Goal: Task Accomplishment & Management: Use online tool/utility

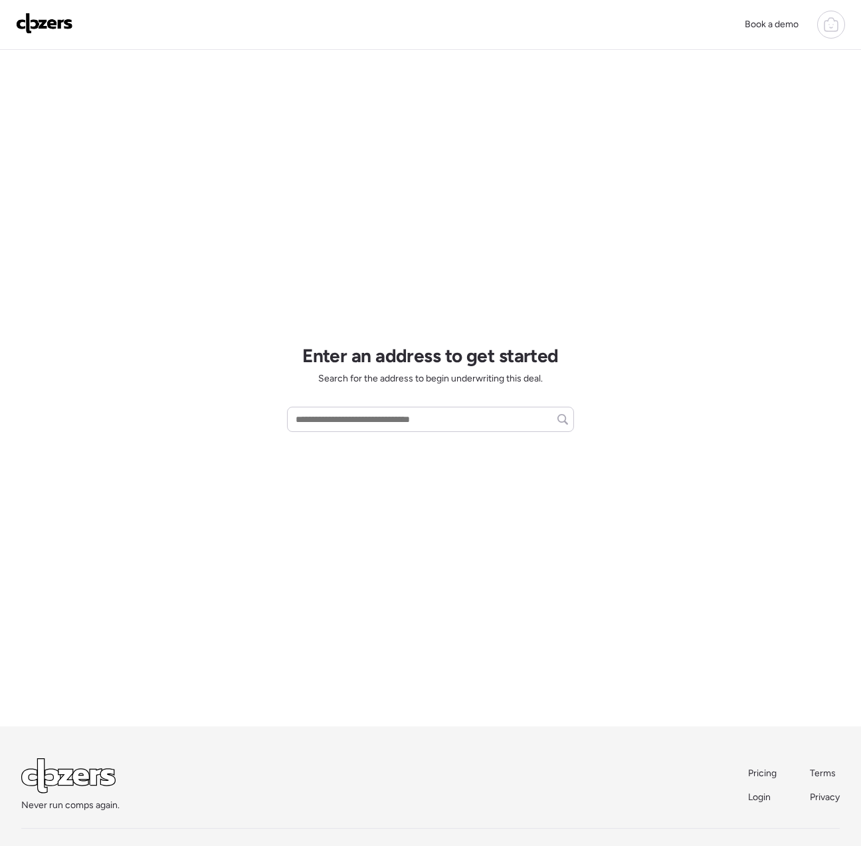
scroll to position [16, 0]
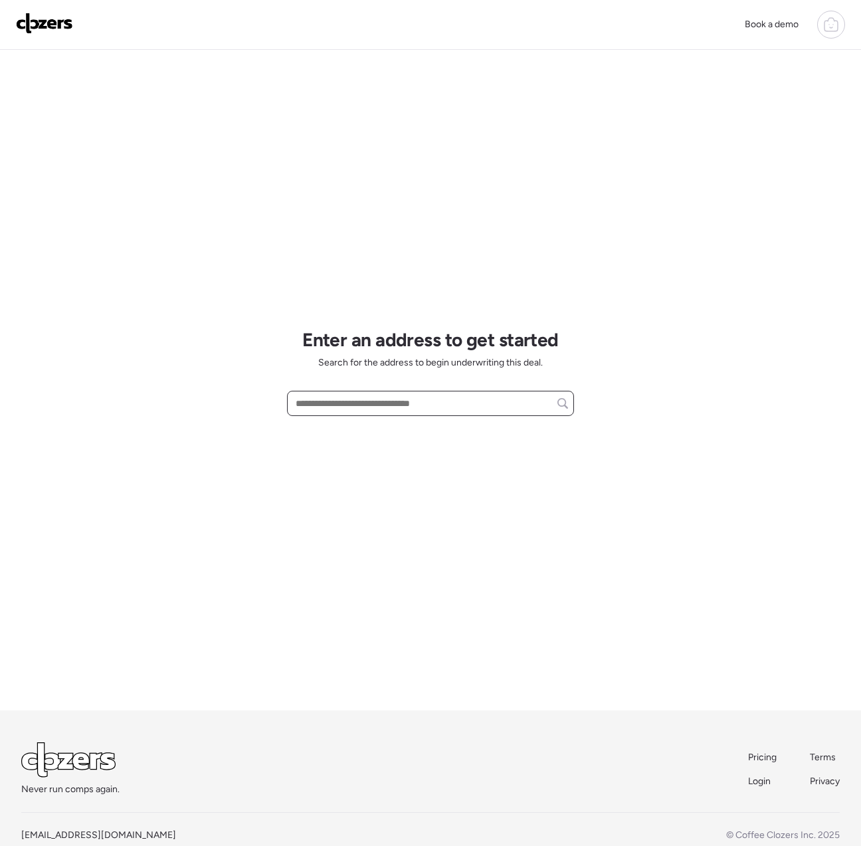
click at [309, 409] on input "text" at bounding box center [430, 403] width 275 height 19
paste input "**********"
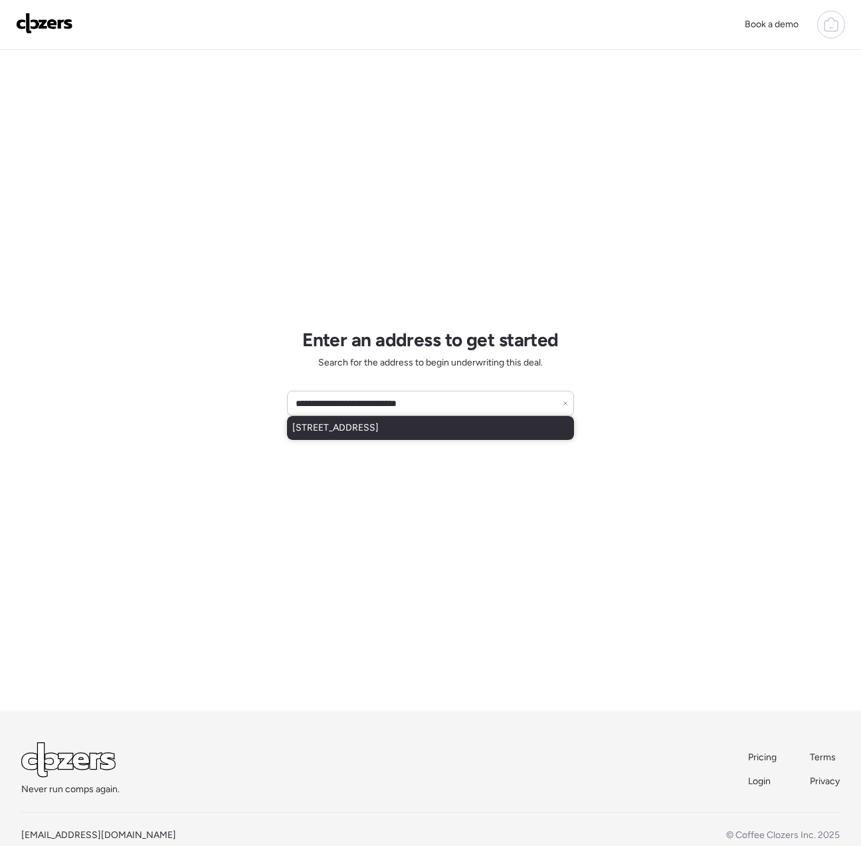
click at [352, 433] on span "4012 S 45th St, Phoenix, AZ, 85040" at bounding box center [335, 427] width 86 height 13
type input "**********"
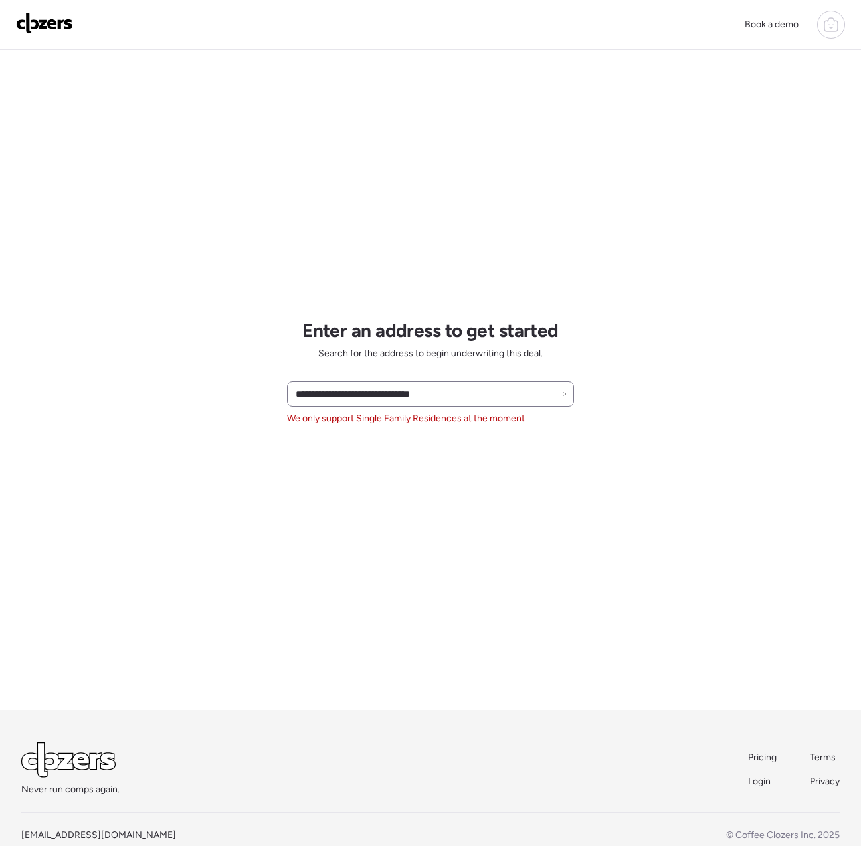
click at [565, 396] on icon at bounding box center [565, 393] width 5 height 5
click at [316, 389] on input "text" at bounding box center [430, 394] width 275 height 19
paste input "**********"
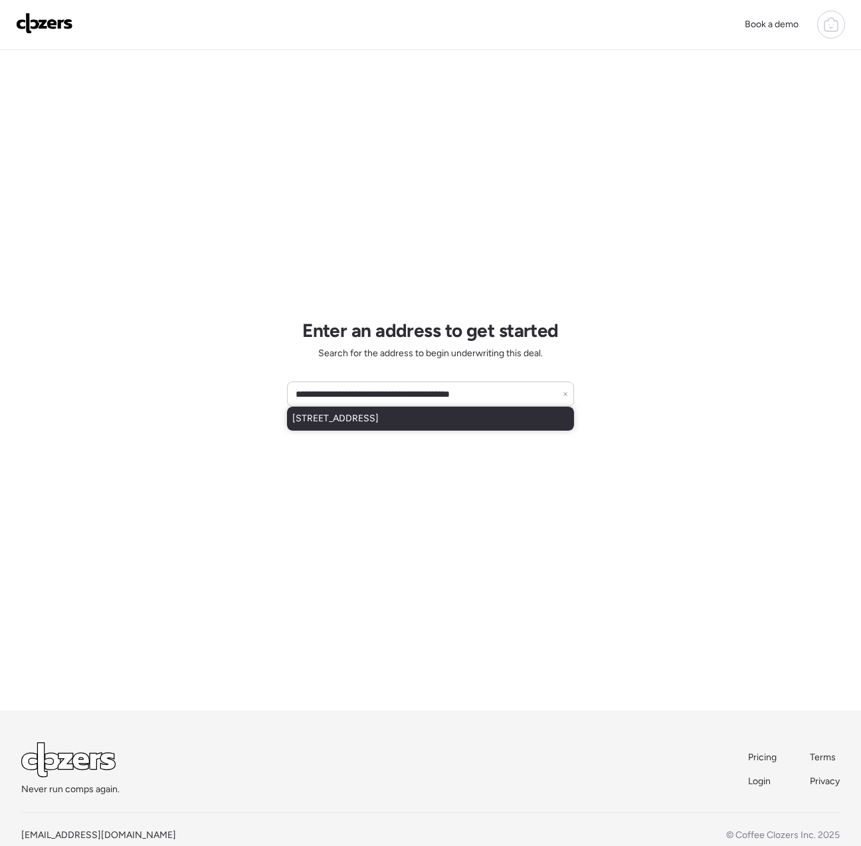
click at [355, 423] on span "14514 W Las Brizas Ln, Sun City West, AZ, 85375" at bounding box center [335, 418] width 86 height 13
type input "**********"
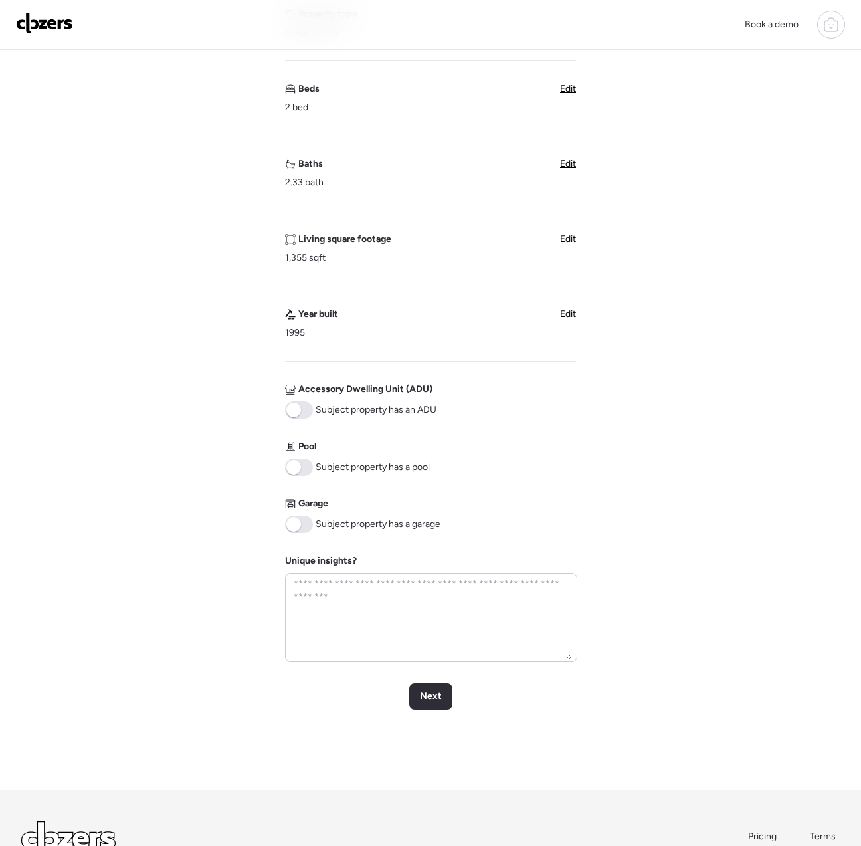
scroll to position [230, 0]
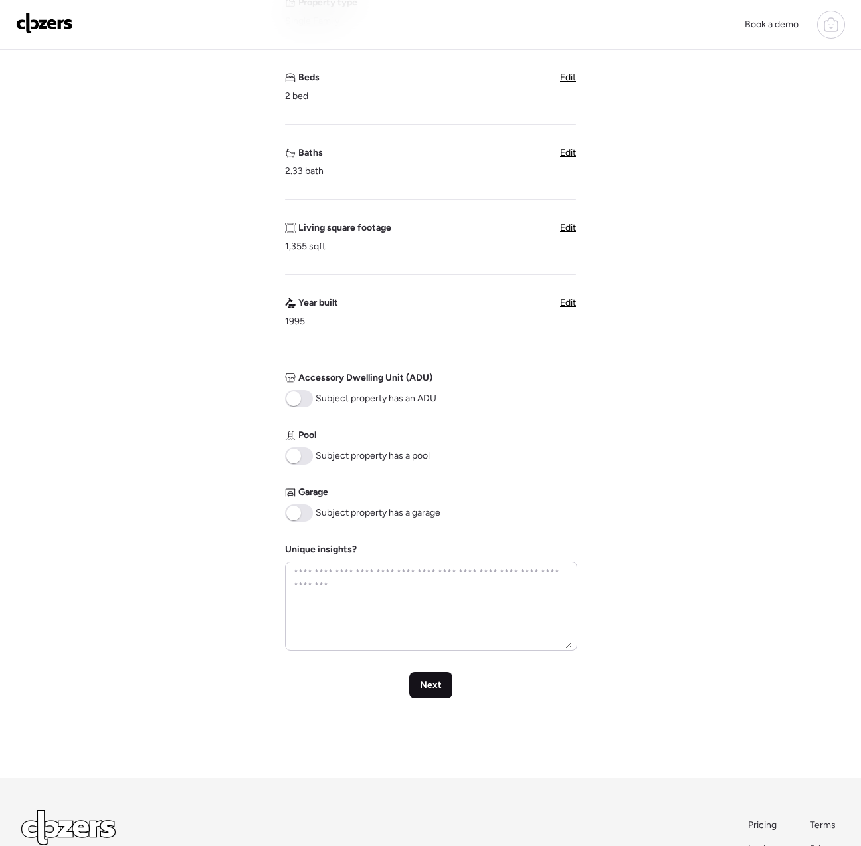
click at [444, 686] on div "Next" at bounding box center [430, 685] width 43 height 27
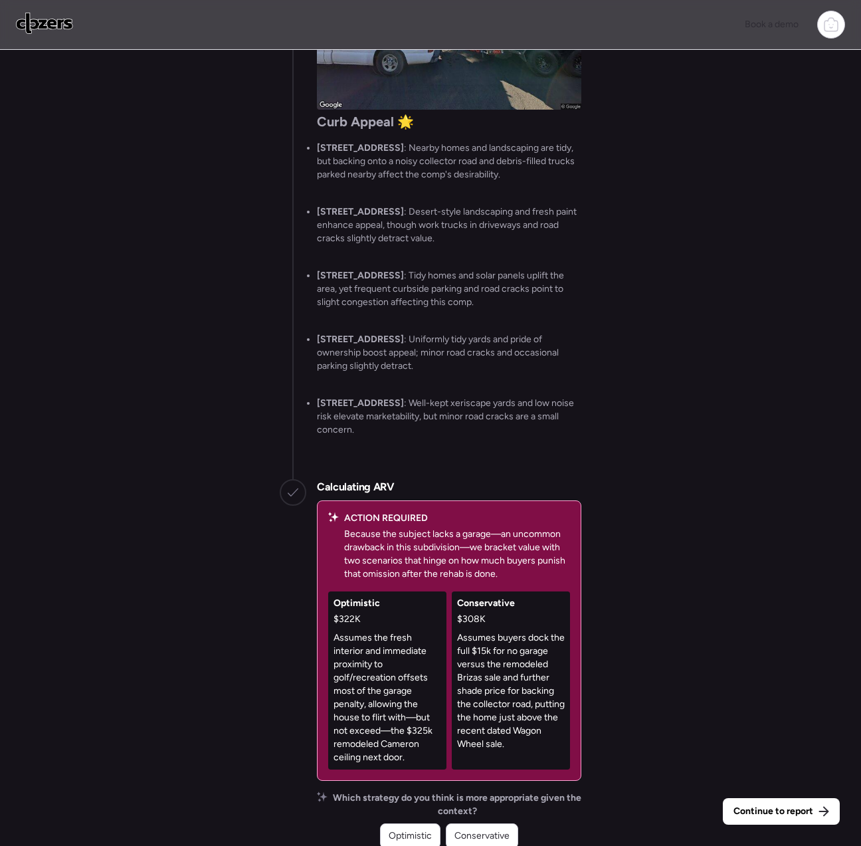
scroll to position [-20, 0]
click at [249, 818] on div "Continue to report Gathering all comps... I found 100 possible comps near 14514…" at bounding box center [430, 449] width 861 height 799
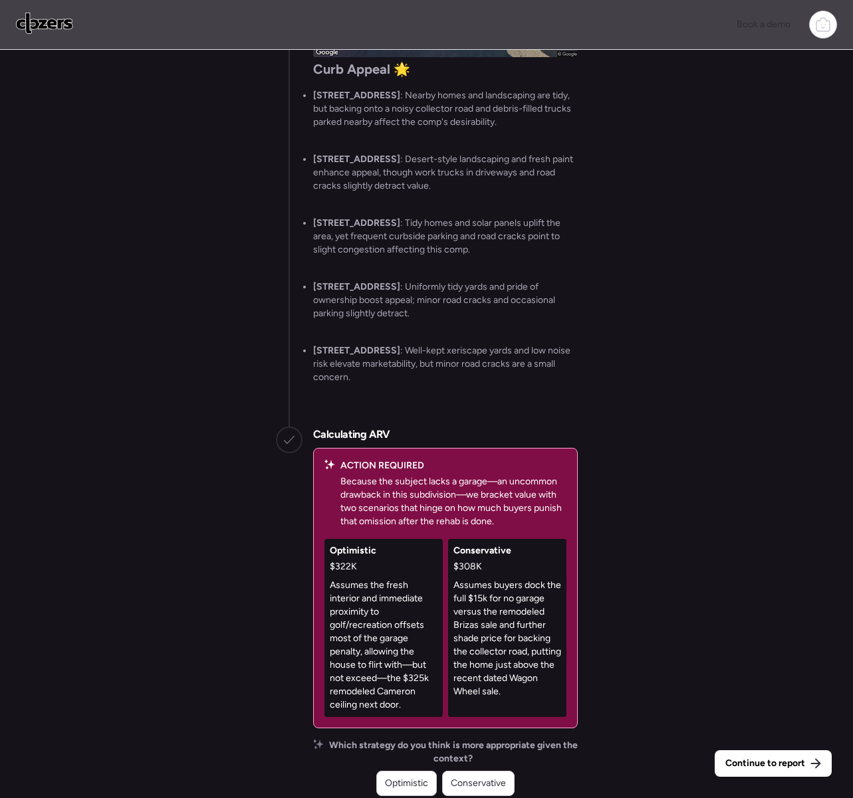
scroll to position [-17, 0]
click at [468, 788] on span "Conservative" at bounding box center [478, 783] width 55 height 13
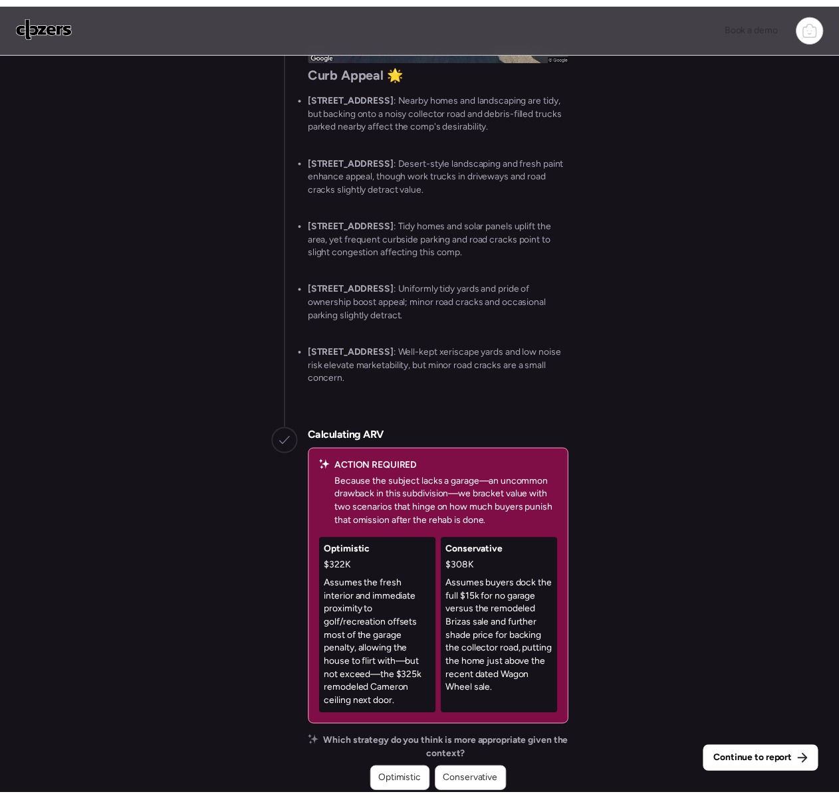
scroll to position [0, 0]
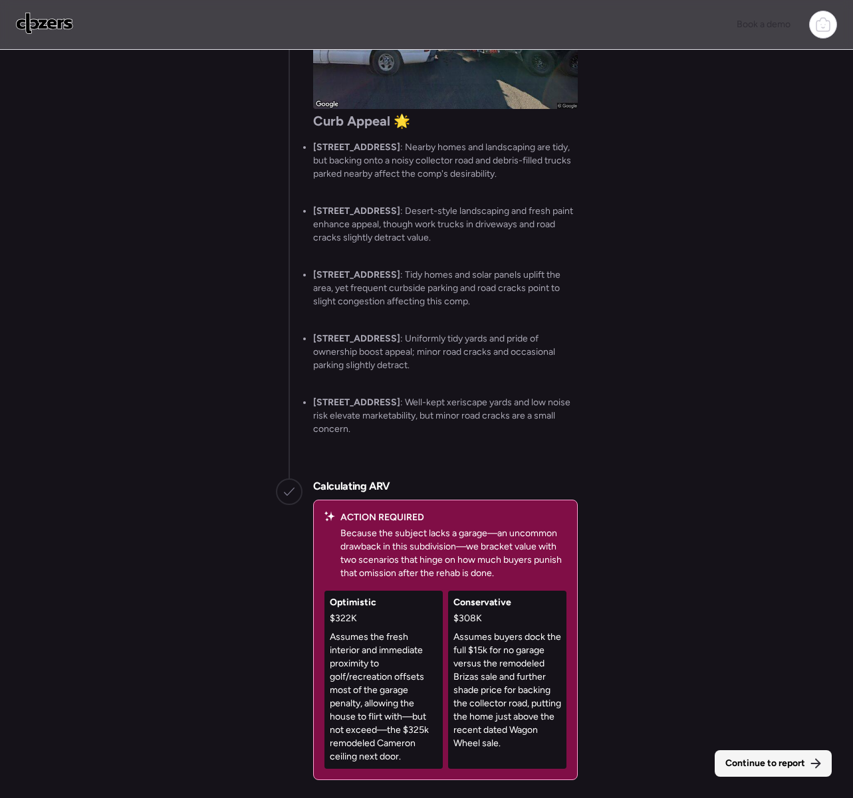
click at [785, 763] on span "Continue to report" at bounding box center [765, 763] width 80 height 13
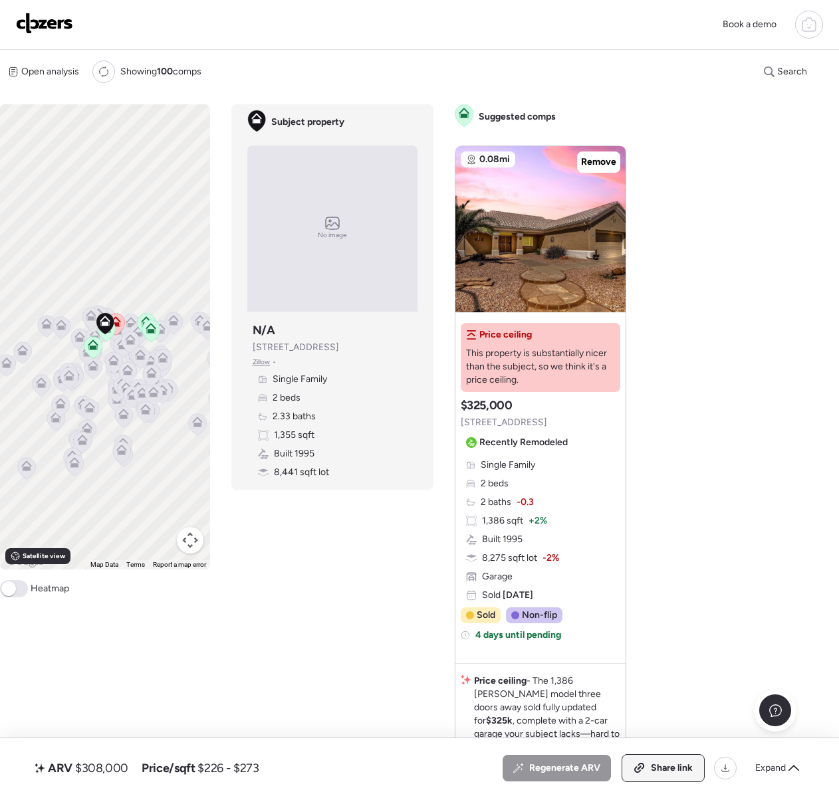
click at [694, 769] on div "Share link" at bounding box center [663, 768] width 82 height 27
click at [694, 769] on div "Link copied" at bounding box center [659, 768] width 90 height 27
click at [49, 15] on img at bounding box center [44, 23] width 57 height 21
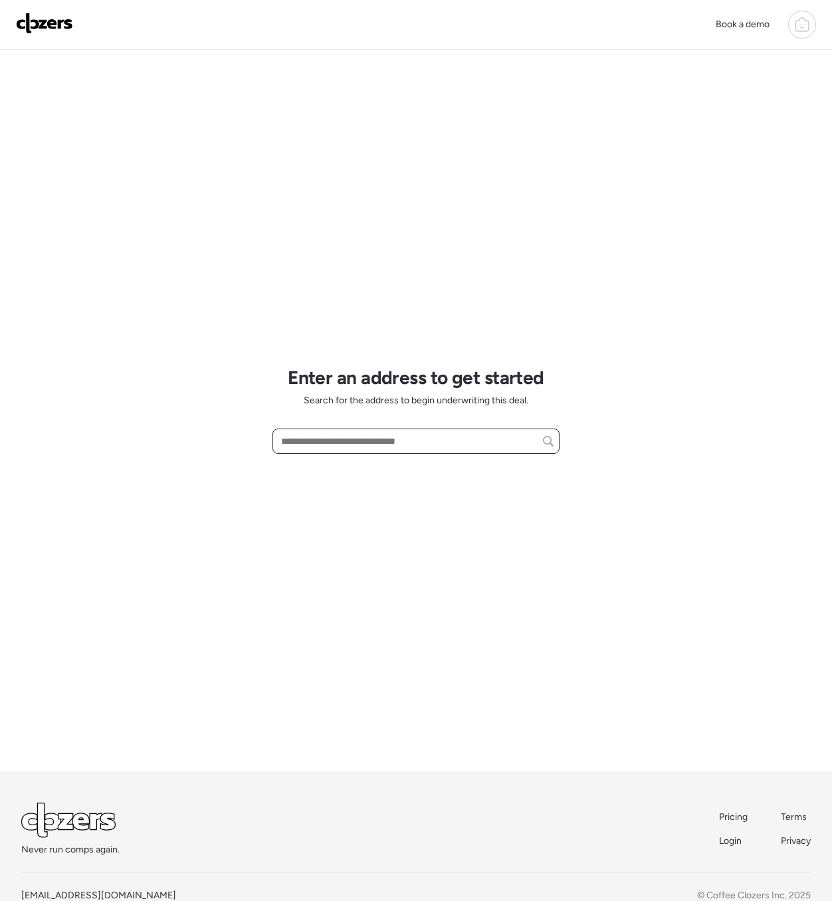
click at [326, 443] on input "text" at bounding box center [415, 441] width 275 height 19
paste input "**********"
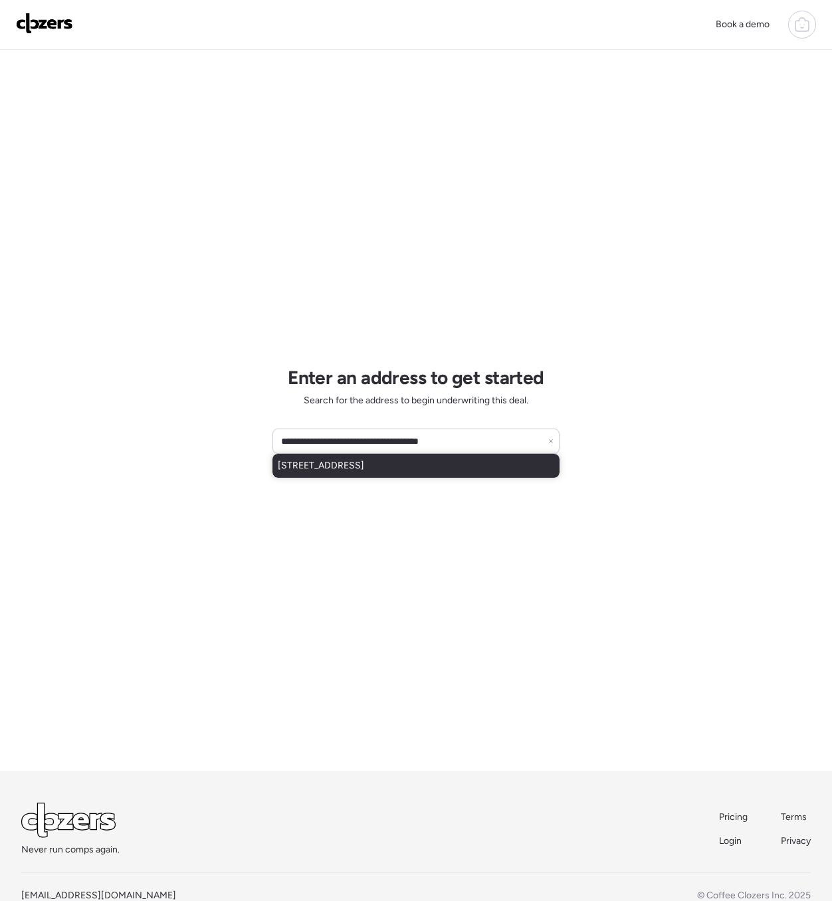
click at [309, 466] on span "[STREET_ADDRESS]" at bounding box center [321, 465] width 86 height 13
type input "**********"
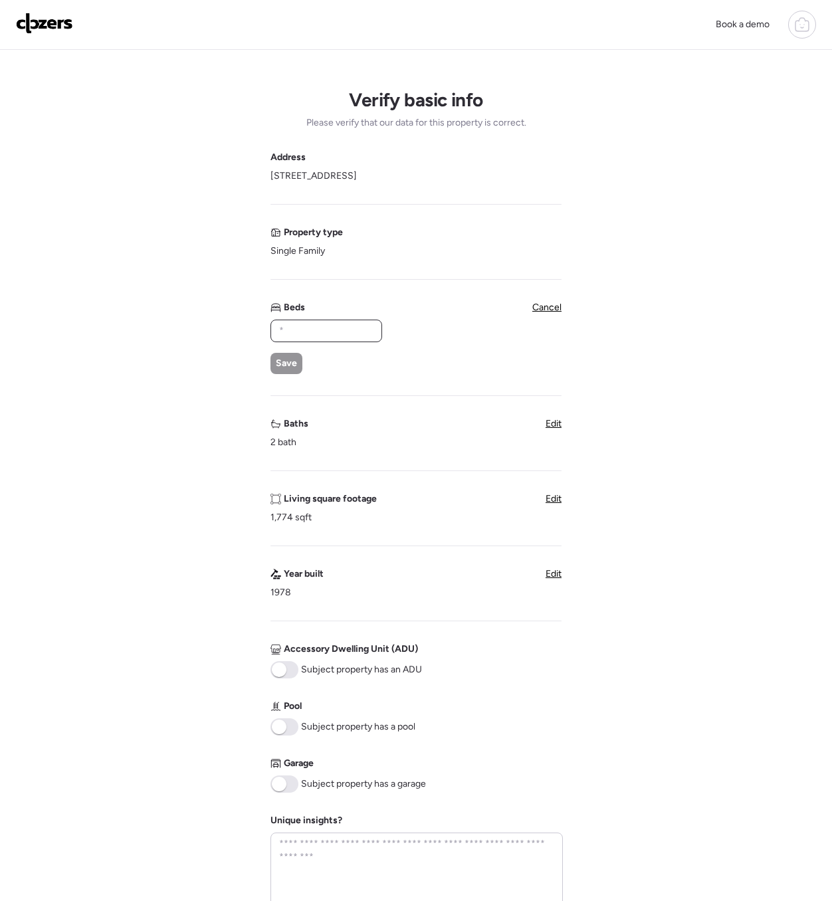
click at [279, 328] on input "text" at bounding box center [326, 331] width 100 height 19
type input "*"
click at [273, 355] on div "Save" at bounding box center [286, 363] width 32 height 21
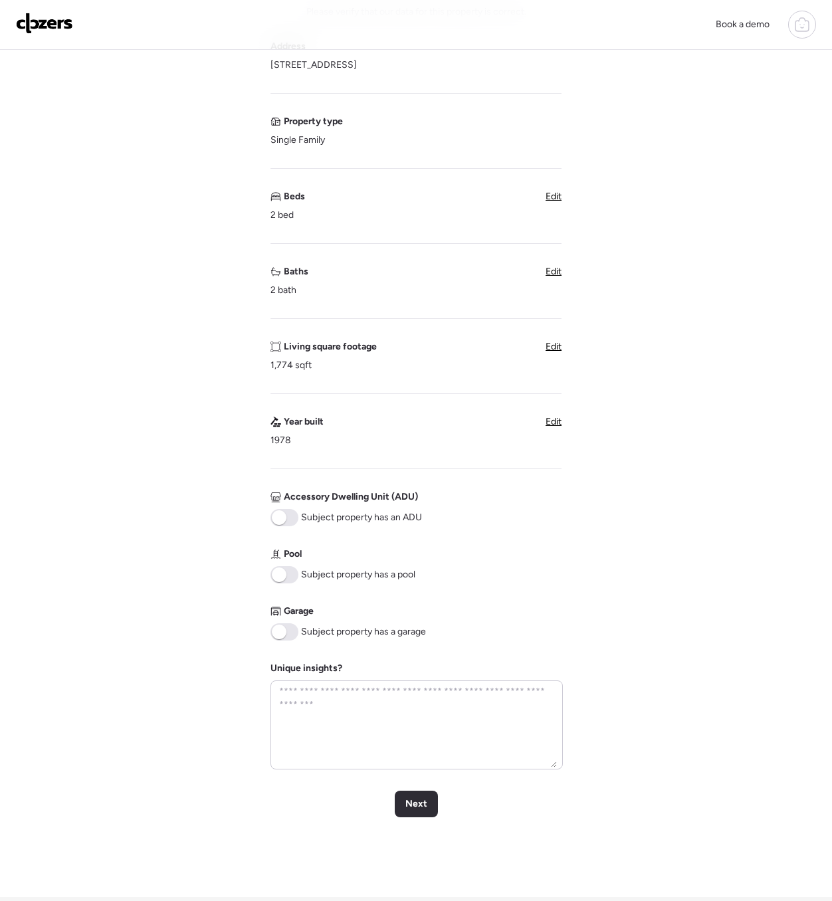
scroll to position [270, 0]
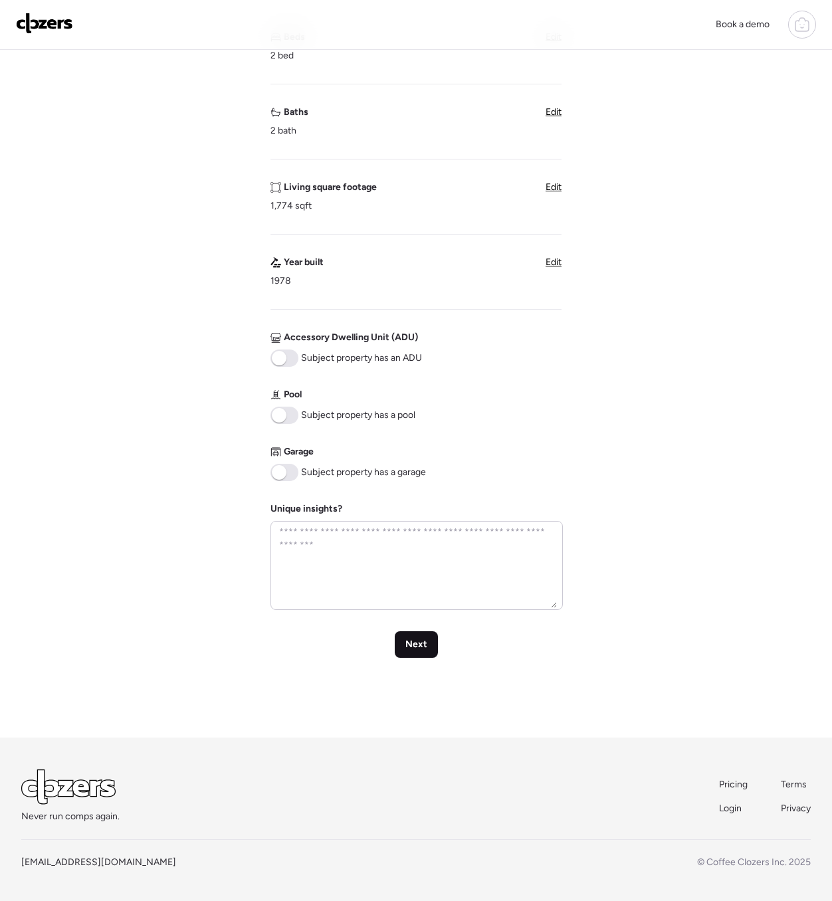
click at [422, 645] on span "Next" at bounding box center [416, 644] width 22 height 13
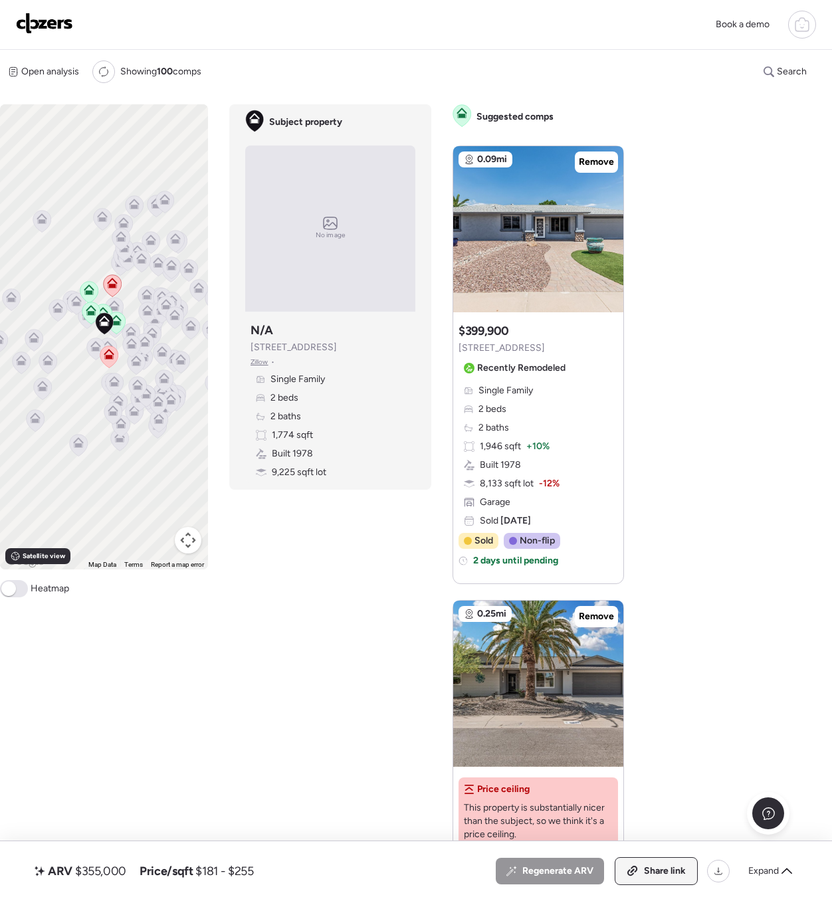
click at [655, 866] on span "Share link" at bounding box center [665, 870] width 42 height 13
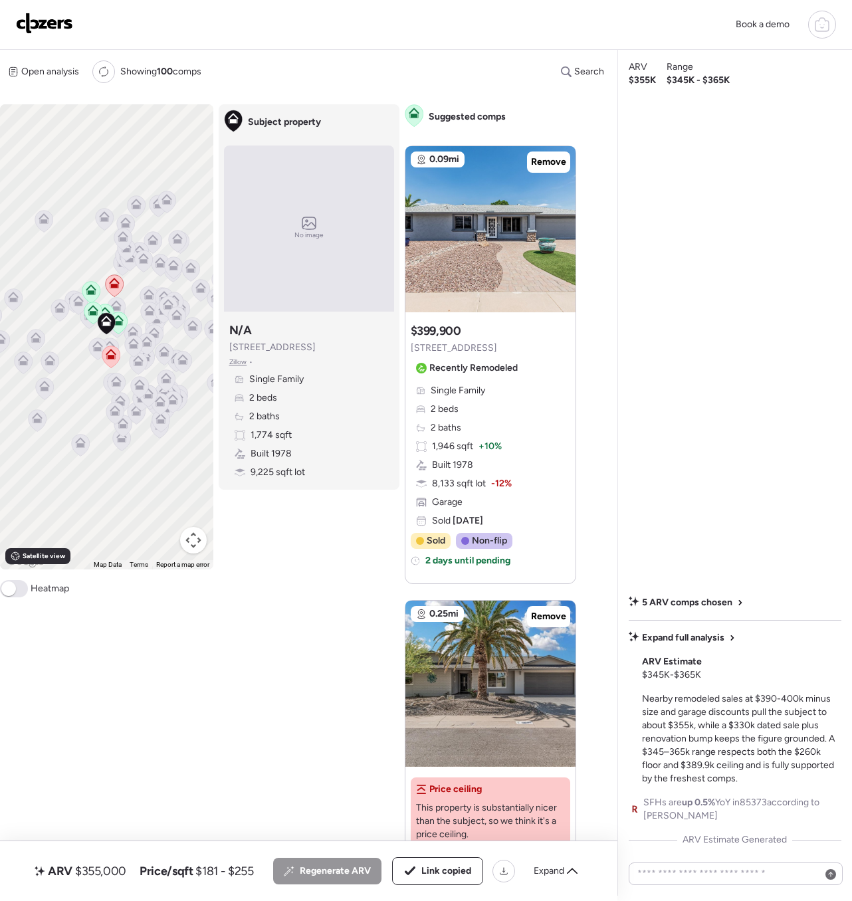
click at [53, 29] on img at bounding box center [44, 23] width 57 height 21
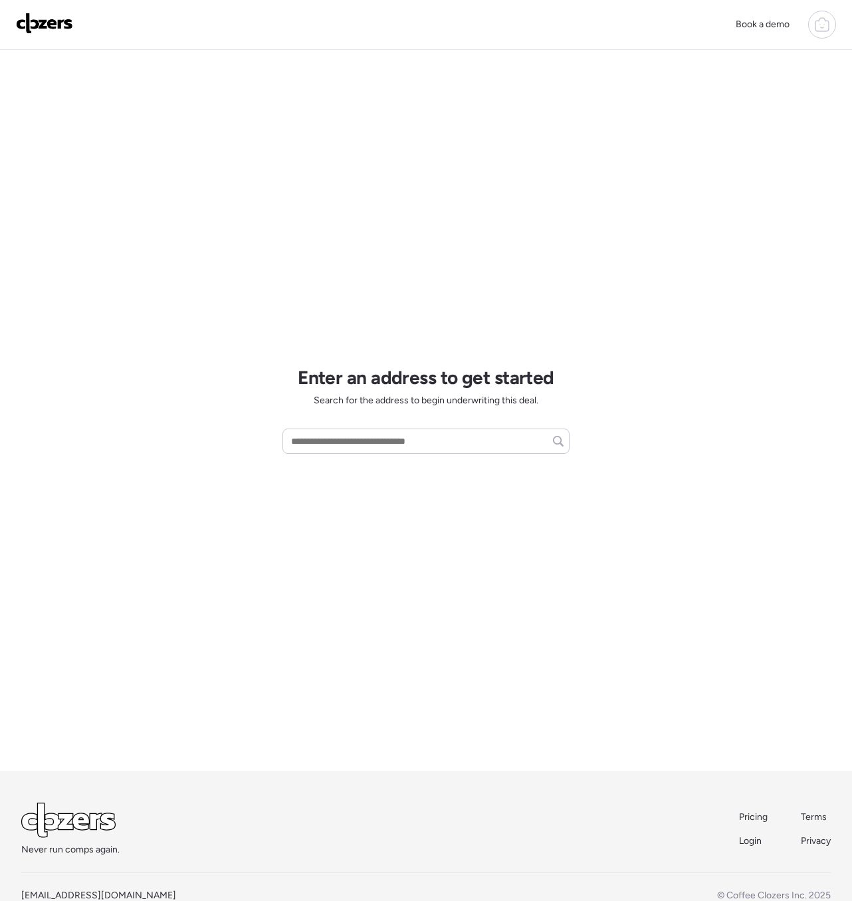
click at [812, 25] on div at bounding box center [822, 25] width 28 height 28
click at [708, 104] on span "Report history" at bounding box center [693, 106] width 59 height 13
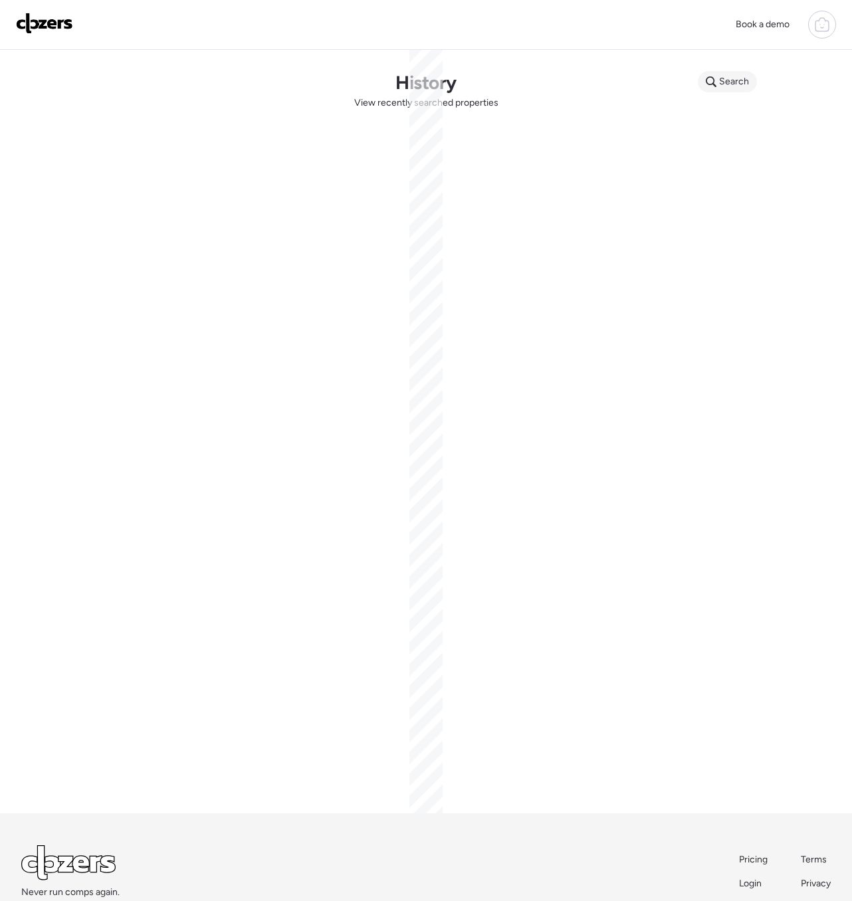
click at [713, 81] on icon at bounding box center [711, 81] width 11 height 11
click at [713, 81] on input "text" at bounding box center [753, 83] width 98 height 19
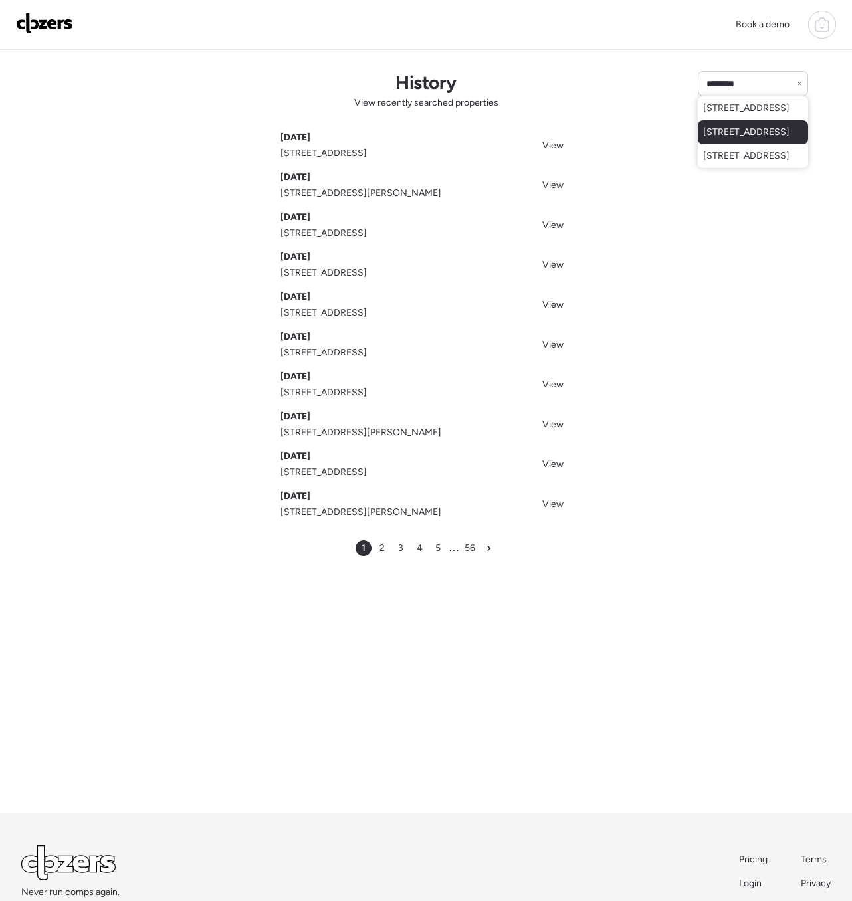
click at [731, 139] on span "[STREET_ADDRESS]" at bounding box center [746, 132] width 86 height 13
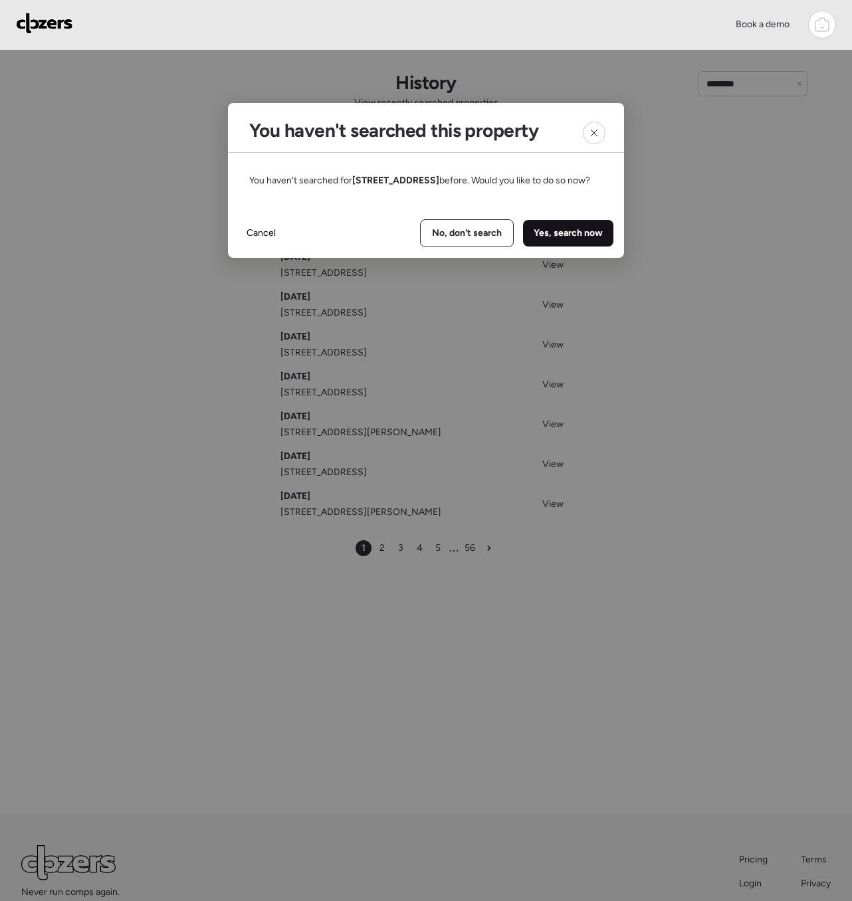
click at [552, 240] on span "Yes, search now" at bounding box center [568, 233] width 69 height 13
type input "**********"
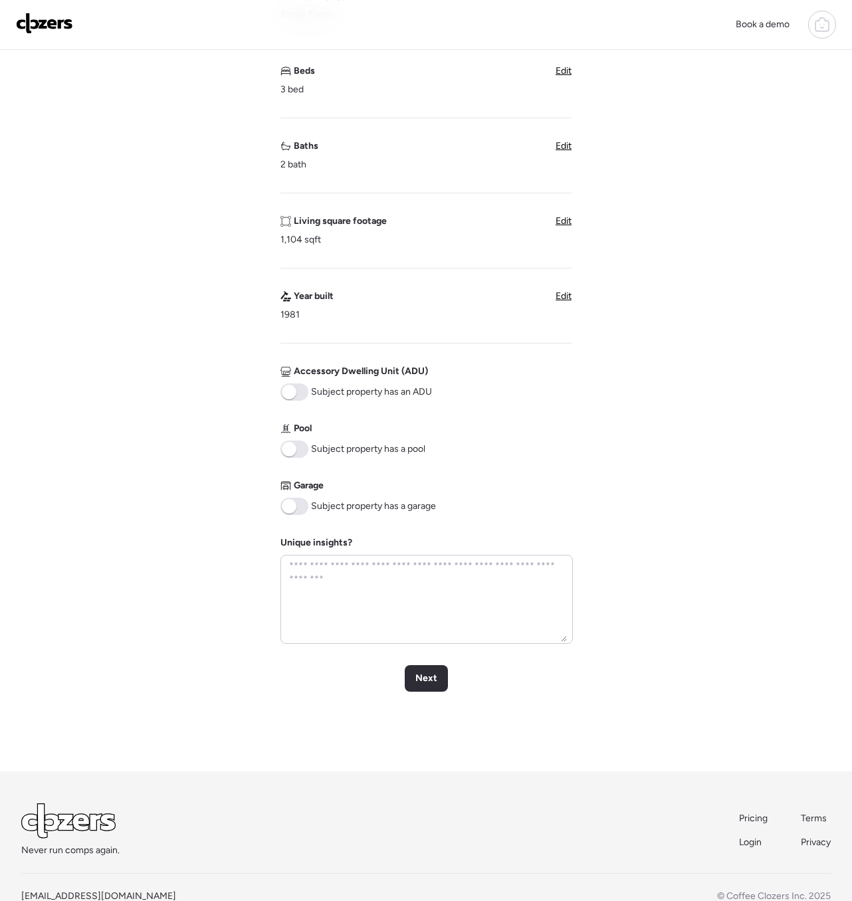
scroll to position [270, 0]
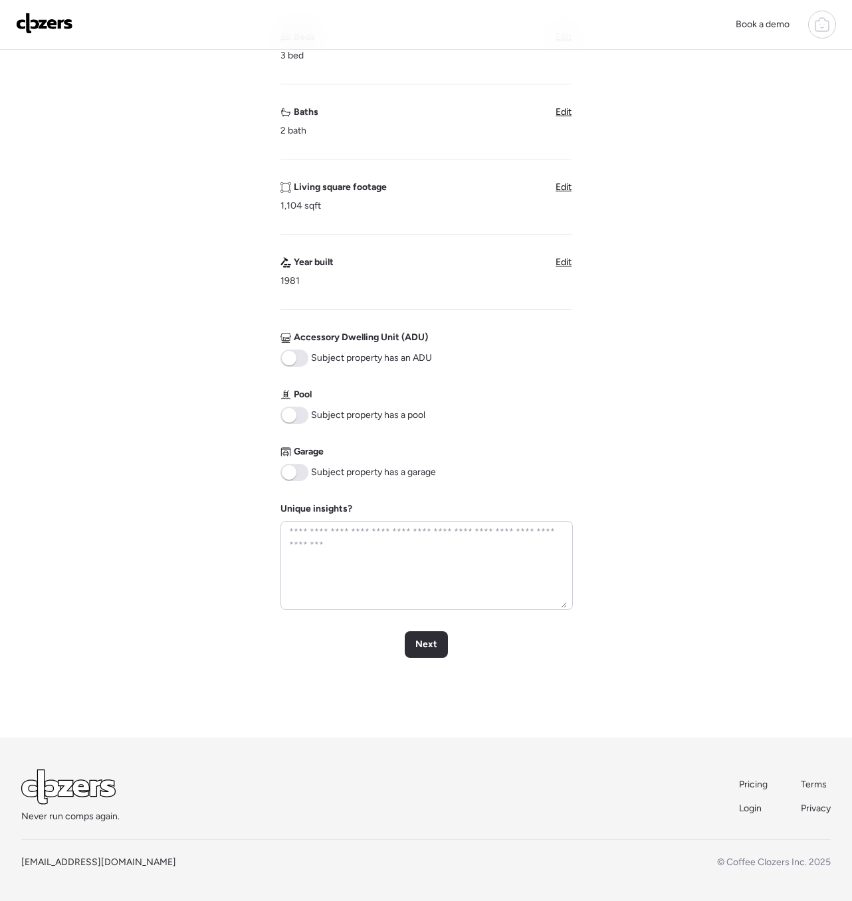
click at [295, 471] on span at bounding box center [289, 472] width 15 height 15
click at [295, 471] on span at bounding box center [299, 472] width 15 height 15
click at [290, 468] on span at bounding box center [289, 472] width 15 height 15
click at [413, 637] on div "Next" at bounding box center [426, 644] width 43 height 27
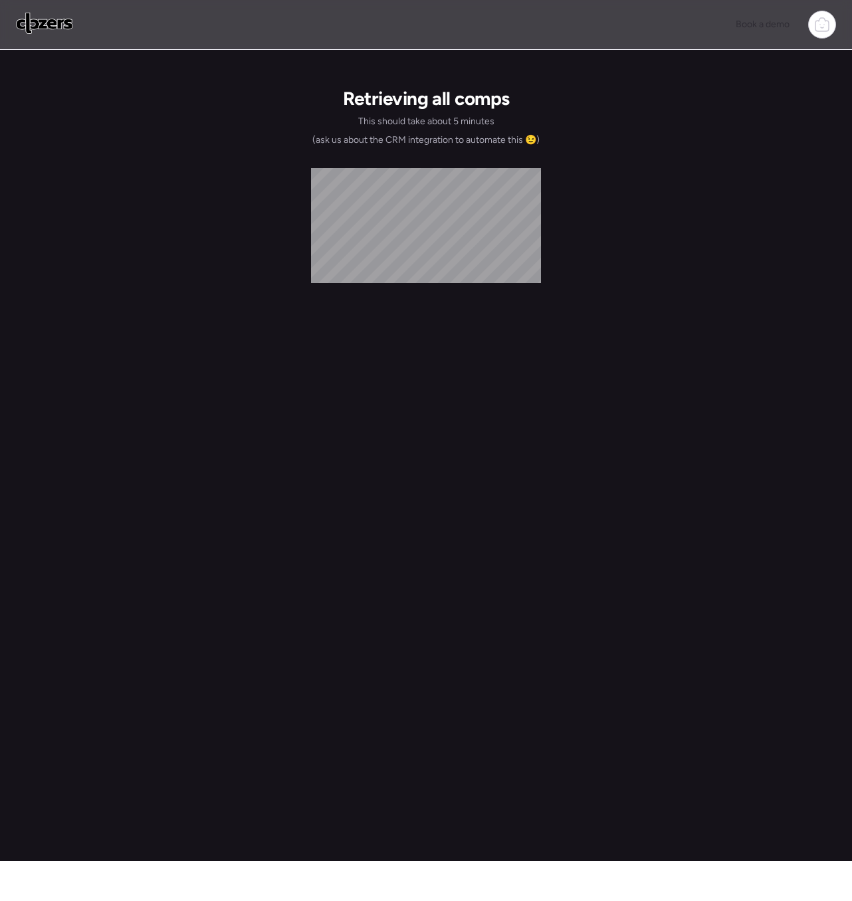
click at [64, 23] on img at bounding box center [44, 23] width 57 height 21
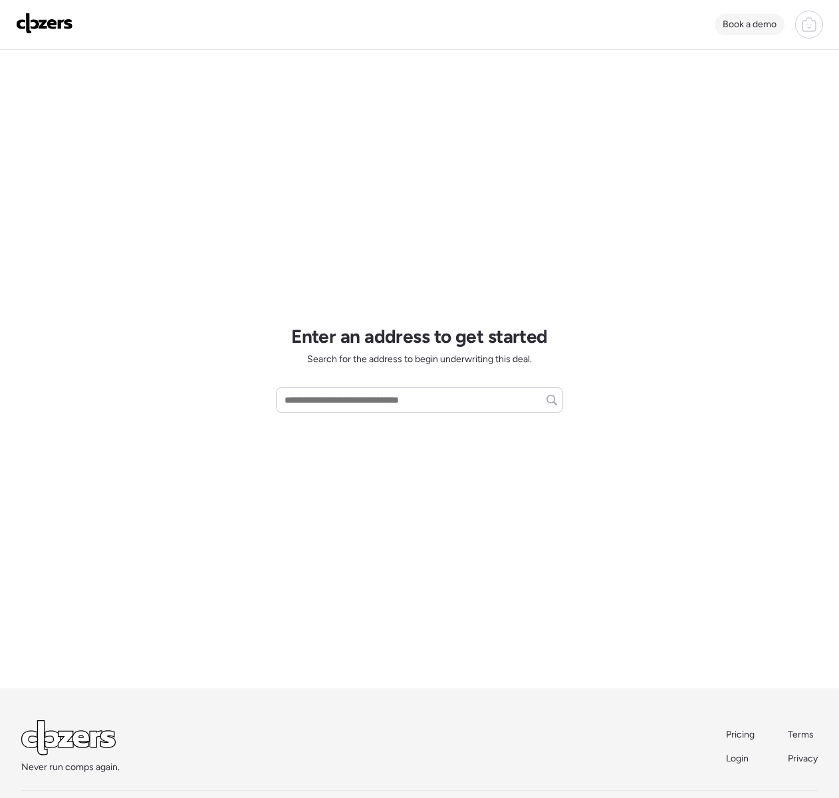
click at [764, 27] on span "Book a demo" at bounding box center [749, 24] width 54 height 11
click at [802, 25] on icon at bounding box center [808, 26] width 13 height 11
click at [694, 104] on span "Report history" at bounding box center [680, 106] width 59 height 13
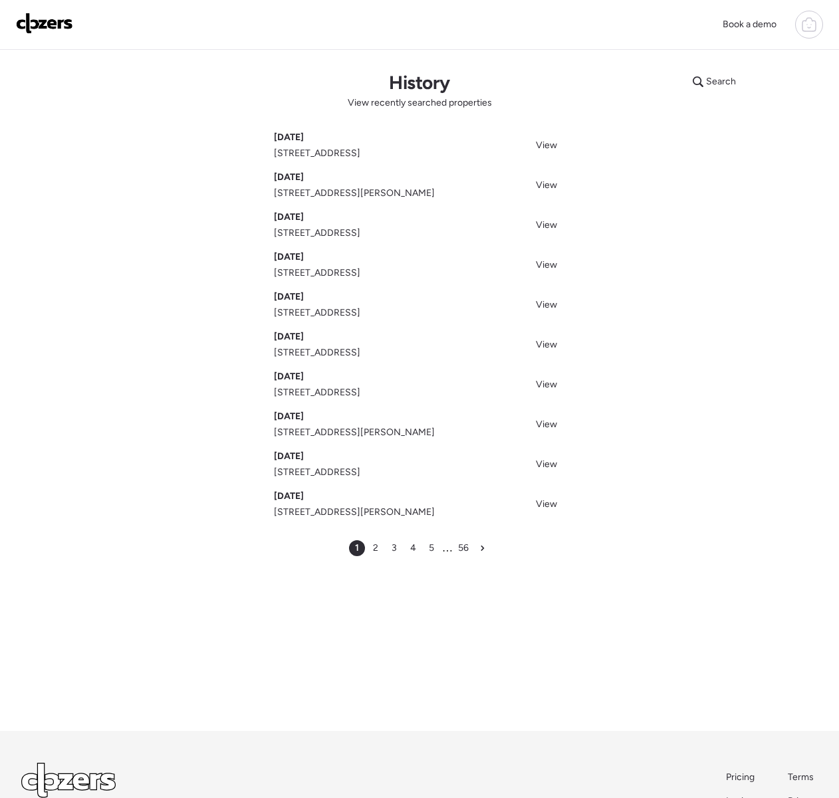
scroll to position [1, 0]
click at [710, 82] on span "Search" at bounding box center [721, 80] width 30 height 13
click at [710, 82] on input "text" at bounding box center [739, 83] width 98 height 19
click at [718, 139] on span "840 N 61st Dr, Phoenix, AZ, 85043" at bounding box center [733, 132] width 86 height 13
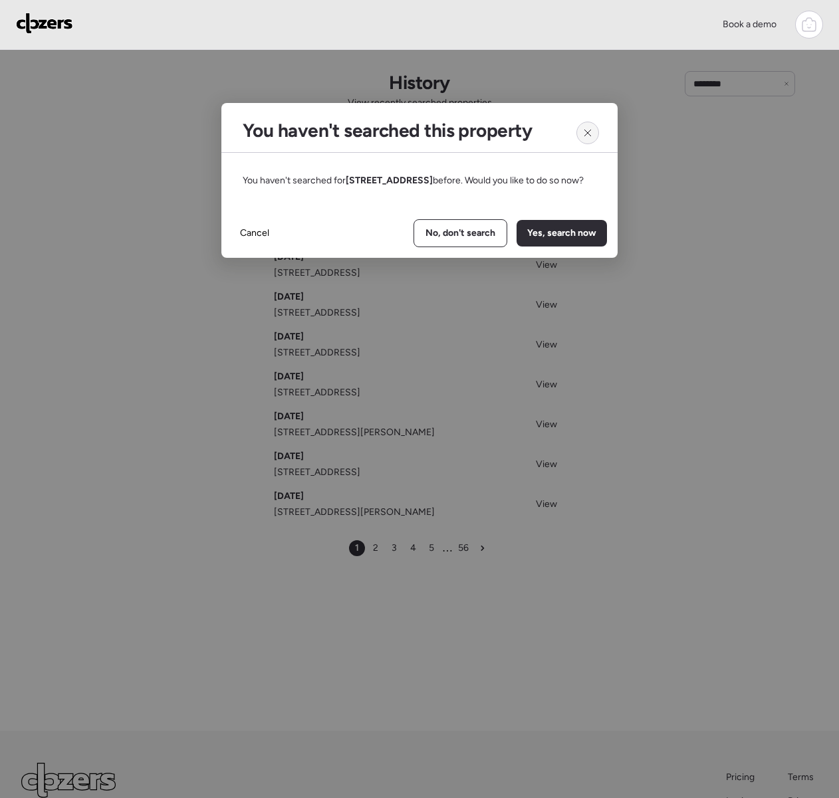
click at [587, 139] on div at bounding box center [587, 133] width 23 height 23
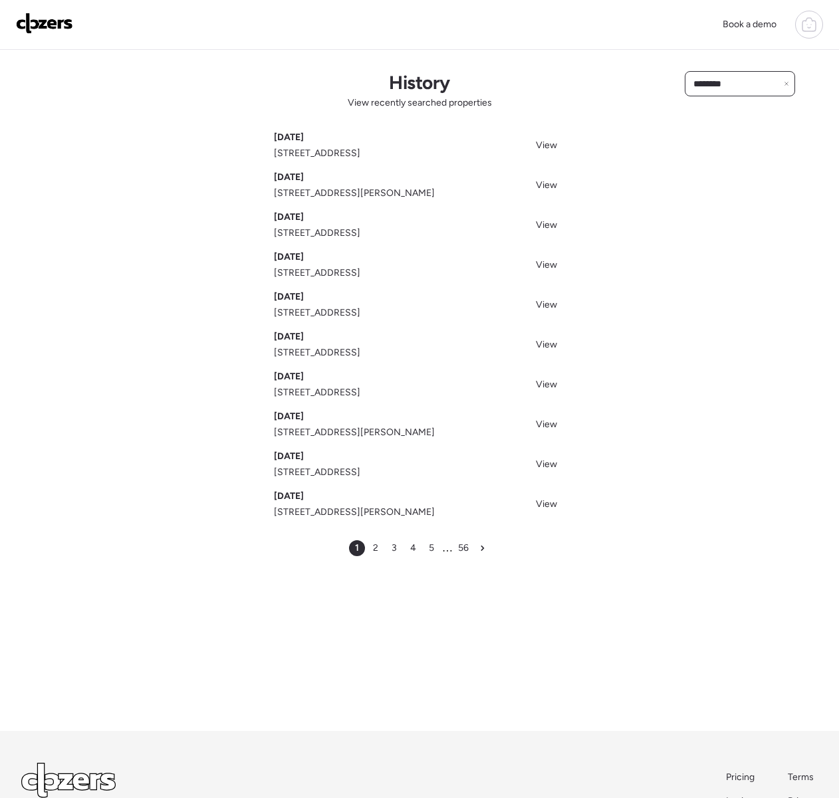
click at [746, 90] on input "********" at bounding box center [739, 83] width 98 height 19
type input "**********"
click at [730, 139] on span "840 N 61st Ln, Phoenix, AZ, 85043" at bounding box center [733, 132] width 86 height 13
